Goal: Find specific page/section: Find specific page/section

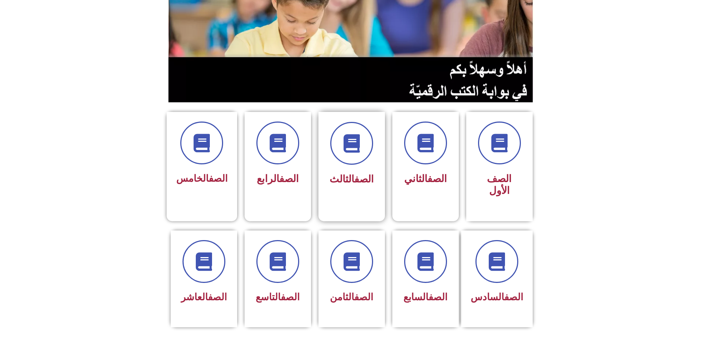
scroll to position [111, 0]
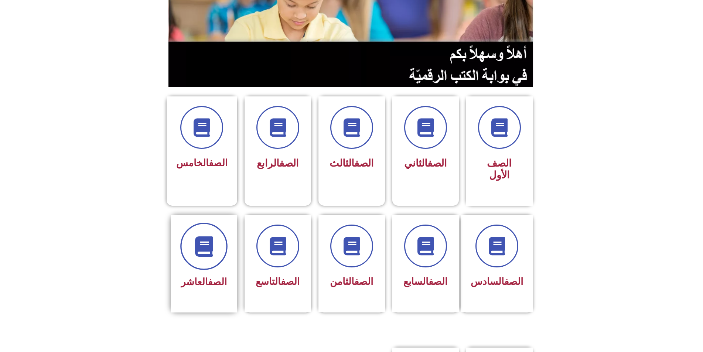
click at [210, 236] on icon at bounding box center [204, 246] width 20 height 20
click at [200, 276] on span "الصف العاشر" at bounding box center [204, 281] width 46 height 11
click at [205, 236] on icon at bounding box center [204, 246] width 20 height 20
click at [208, 276] on link "الصف" at bounding box center [217, 281] width 19 height 11
click at [208, 229] on span at bounding box center [203, 246] width 47 height 47
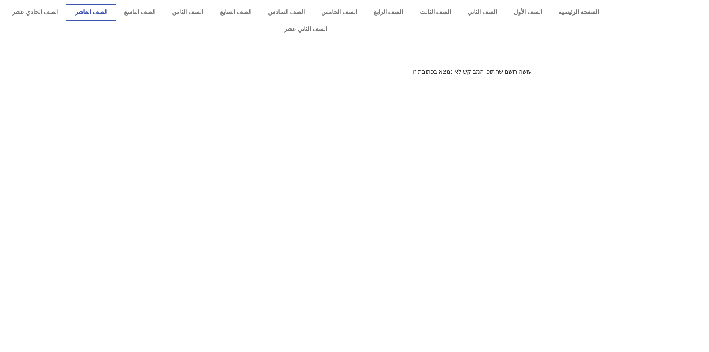
click at [116, 10] on link "الصف العاشر" at bounding box center [91, 12] width 49 height 17
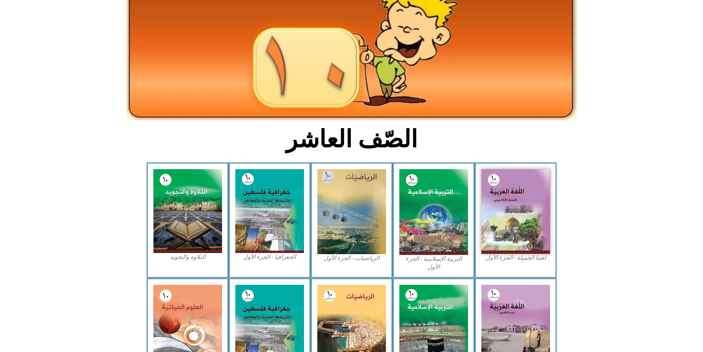
scroll to position [74, 0]
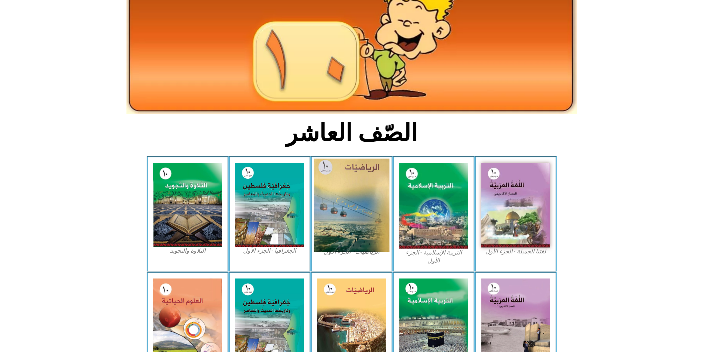
click at [336, 167] on img at bounding box center [352, 205] width 76 height 93
